Goal: Task Accomplishment & Management: Manage account settings

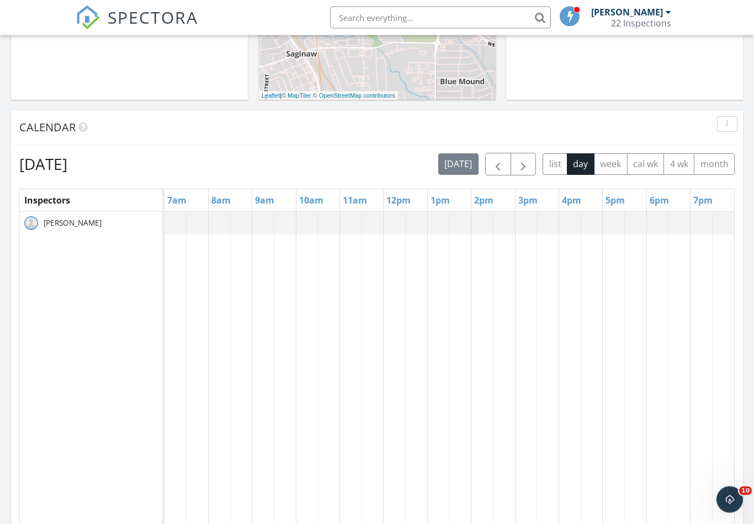
scroll to position [375, 0]
click at [521, 169] on span "button" at bounding box center [523, 164] width 13 height 13
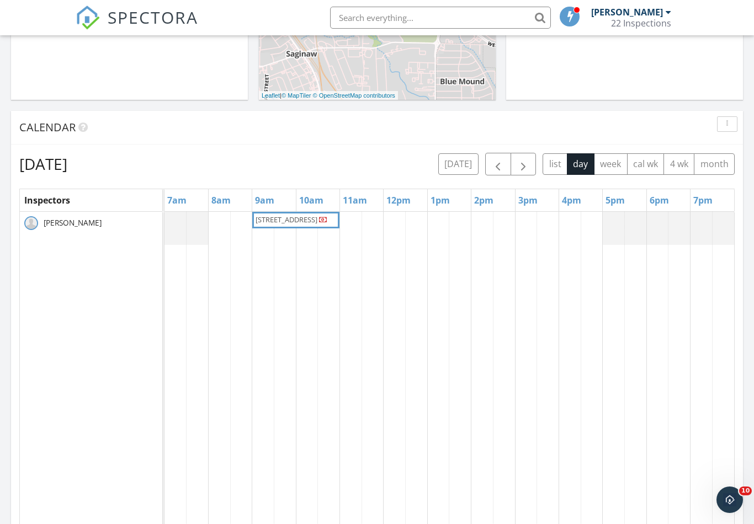
click at [345, 330] on td at bounding box center [351, 425] width 22 height 426
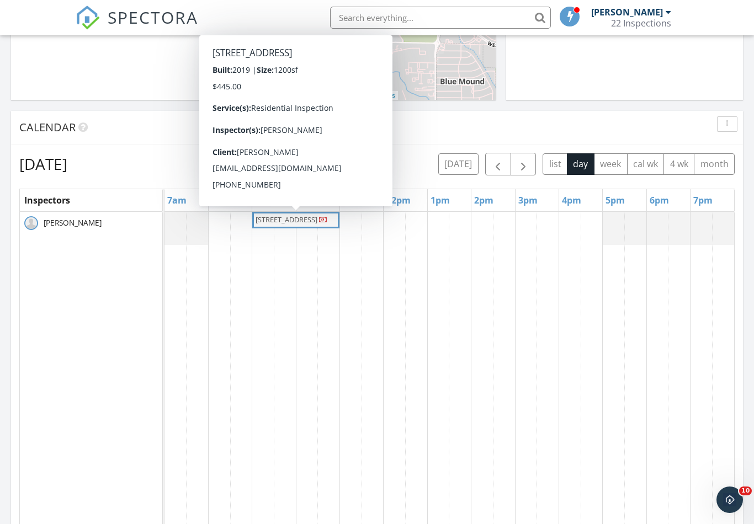
click at [274, 225] on span "13931 Co Rd 2919, Eustace 75124" at bounding box center [287, 220] width 62 height 10
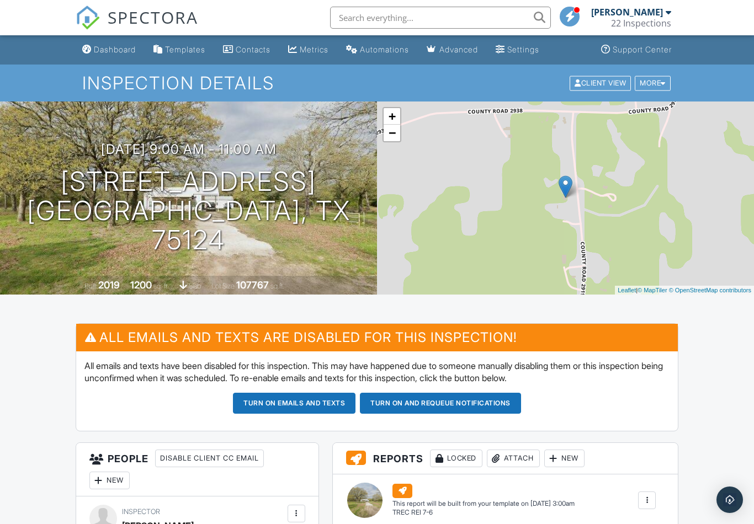
click at [662, 84] on div at bounding box center [663, 82] width 5 height 7
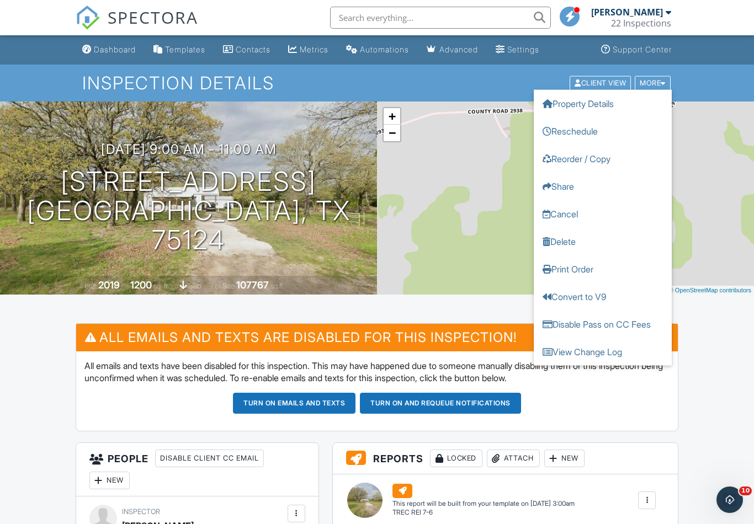
click at [598, 130] on link "Reschedule" at bounding box center [603, 131] width 138 height 28
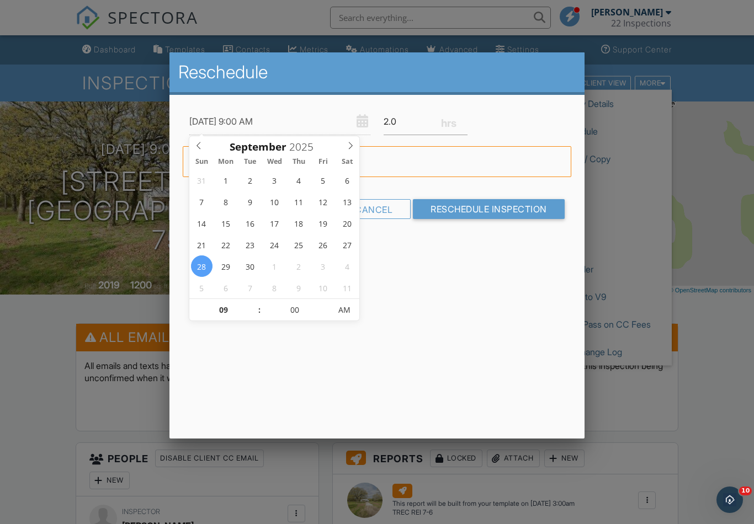
type input "[DATE] 9:00 AM"
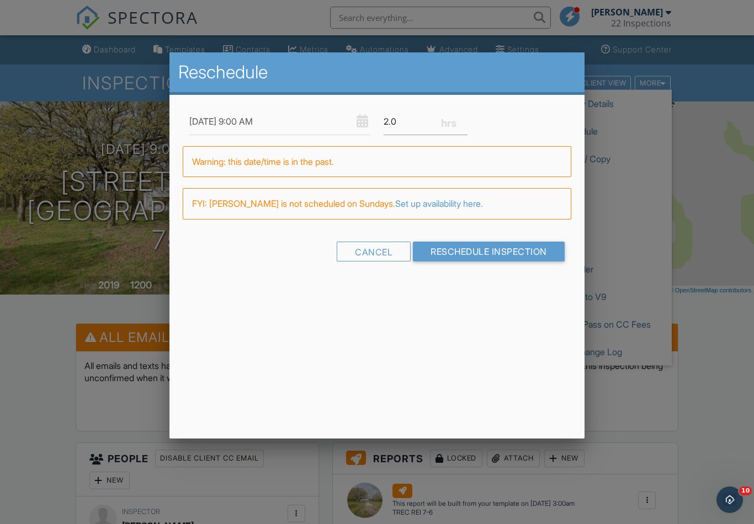
click at [501, 258] on input "Reschedule Inspection" at bounding box center [489, 252] width 152 height 20
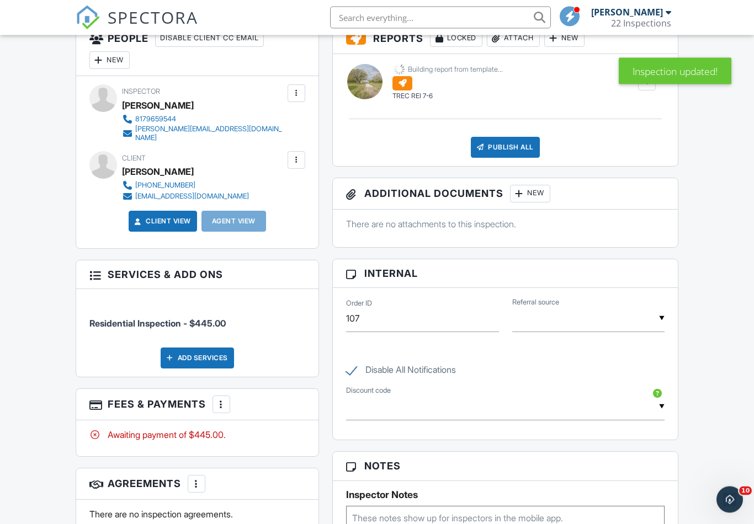
scroll to position [421, 0]
click at [222, 399] on div at bounding box center [221, 404] width 11 height 11
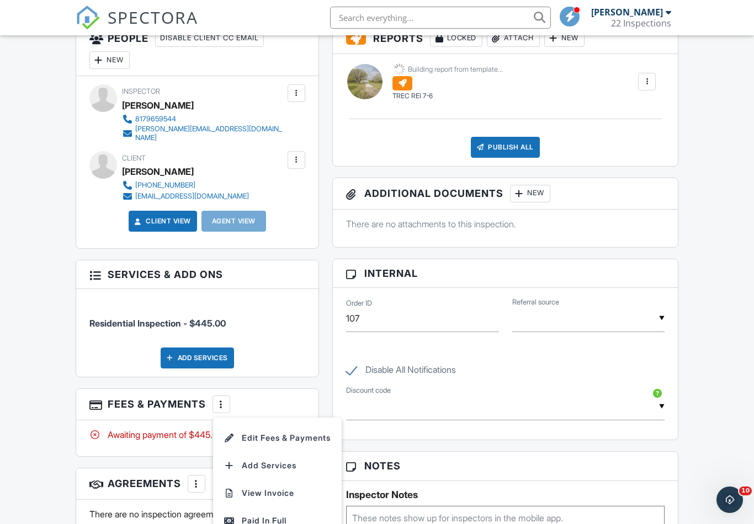
click at [294, 514] on div "Paid In Full" at bounding box center [277, 520] width 107 height 13
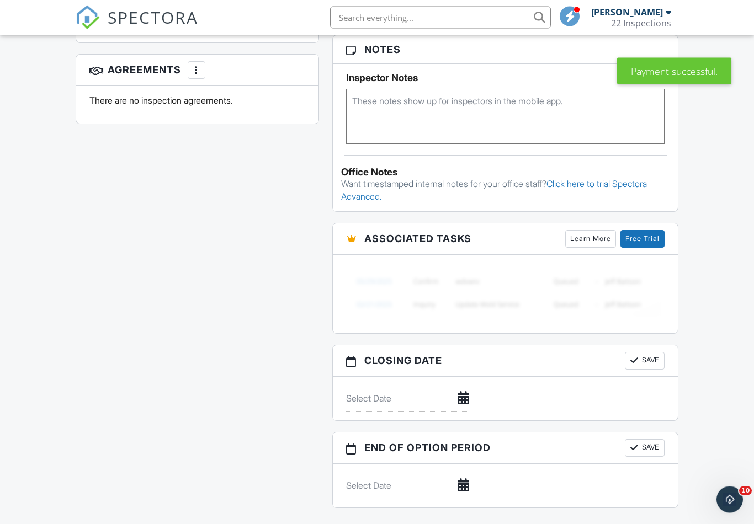
scroll to position [835, 0]
